Goal: Information Seeking & Learning: Learn about a topic

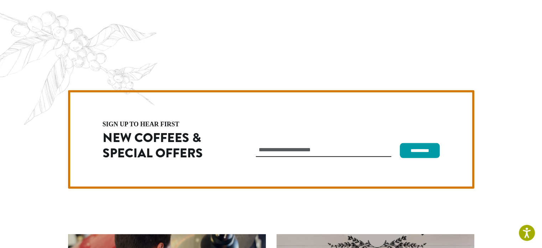
scroll to position [2011, 0]
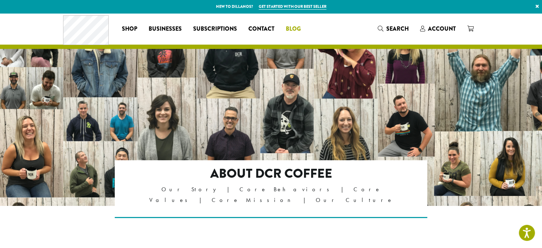
click at [295, 27] on span "Blog" at bounding box center [293, 29] width 15 height 9
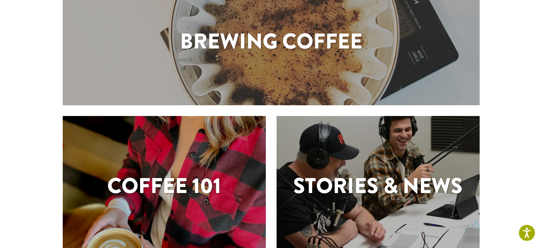
scroll to position [19, 0]
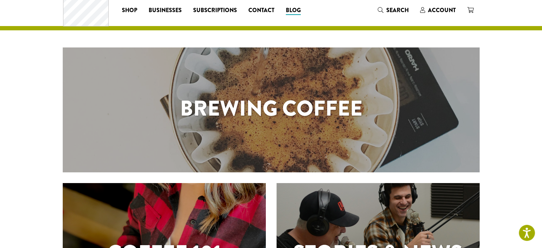
click at [288, 104] on h1 "Brewing Coffee" at bounding box center [271, 108] width 417 height 32
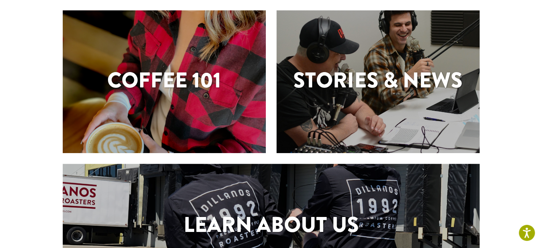
scroll to position [197, 0]
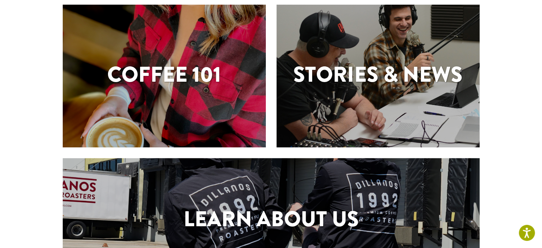
click at [238, 97] on div "Coffee 101" at bounding box center [164, 76] width 203 height 142
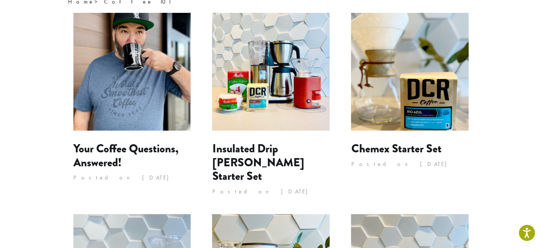
scroll to position [142, 0]
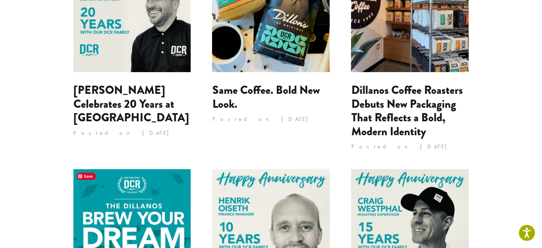
scroll to position [249, 0]
